Goal: Transaction & Acquisition: Download file/media

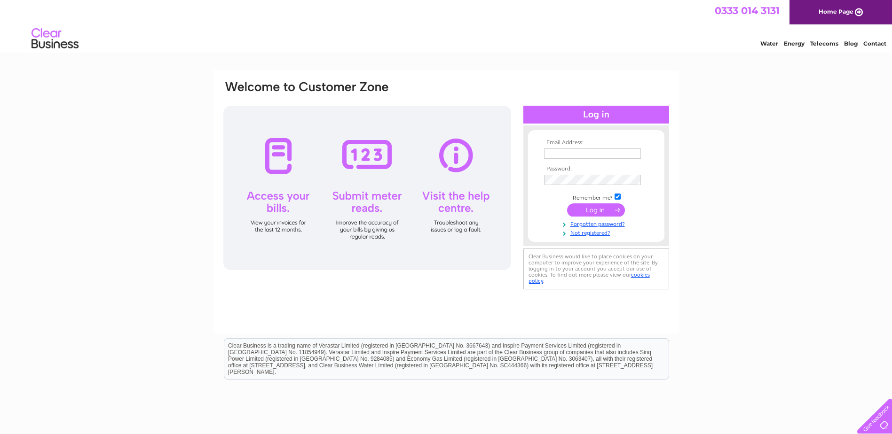
type input "[EMAIL_ADDRESS][DOMAIN_NAME]"
click at [597, 209] on input "submit" at bounding box center [596, 210] width 58 height 13
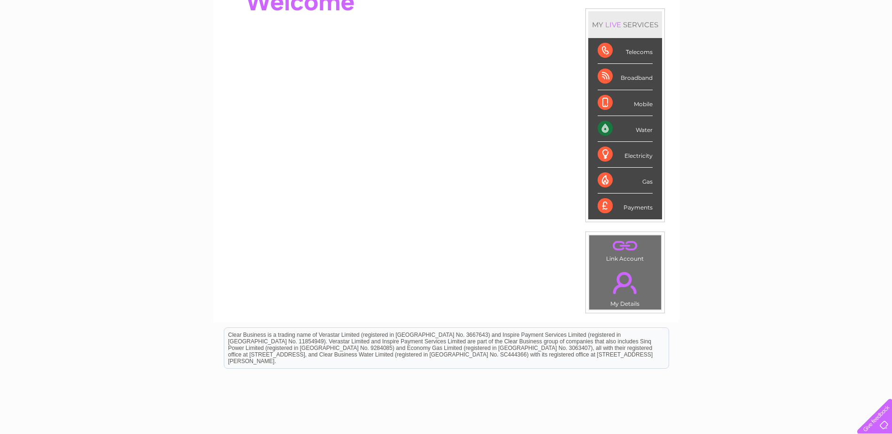
scroll to position [31, 0]
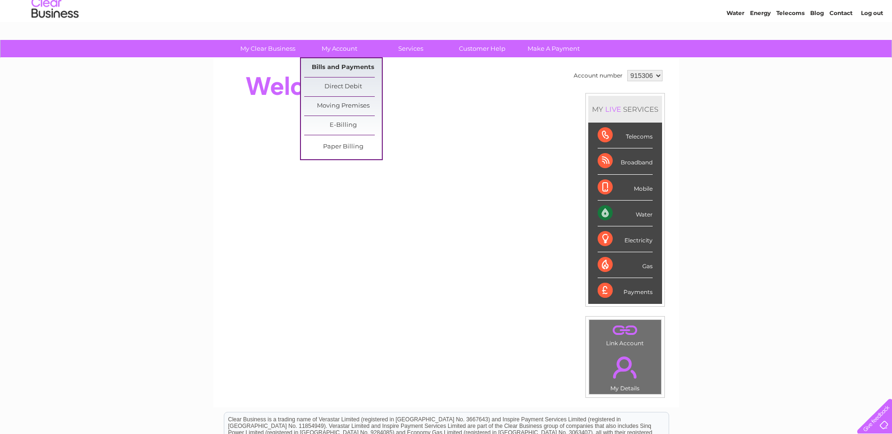
click at [346, 66] on link "Bills and Payments" at bounding box center [343, 67] width 78 height 19
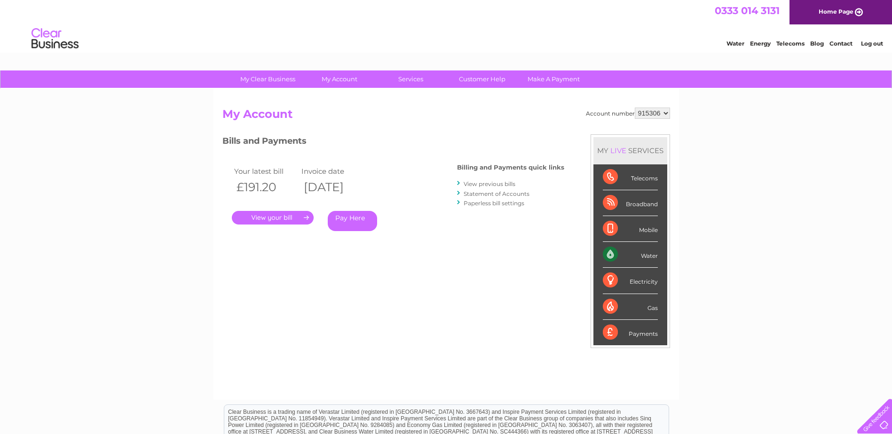
click at [268, 218] on link "." at bounding box center [273, 218] width 82 height 14
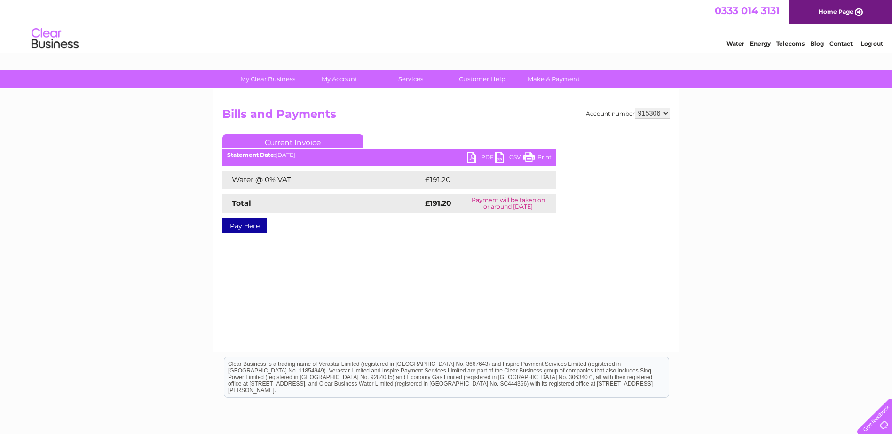
click at [481, 156] on link "PDF" at bounding box center [481, 159] width 28 height 14
